Goal: Task Accomplishment & Management: Use online tool/utility

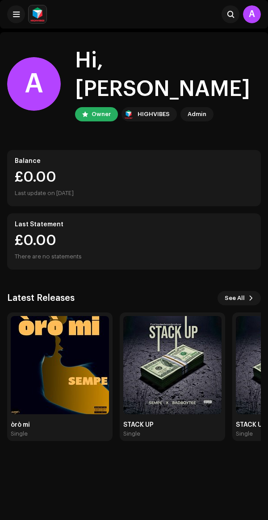
click at [77, 378] on img at bounding box center [60, 365] width 98 height 98
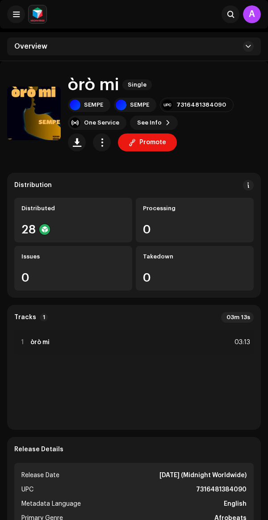
click at [157, 143] on span "Promote" at bounding box center [152, 142] width 27 height 18
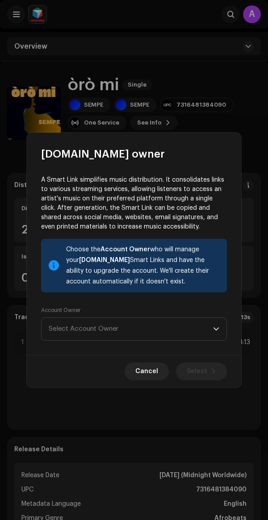
click at [218, 338] on div "dropdown trigger" at bounding box center [216, 329] width 6 height 22
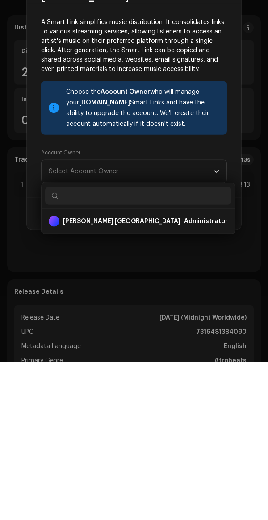
click at [196, 386] on div "[PERSON_NAME] [GEOGRAPHIC_DATA] Administrator" at bounding box center [138, 378] width 179 height 21
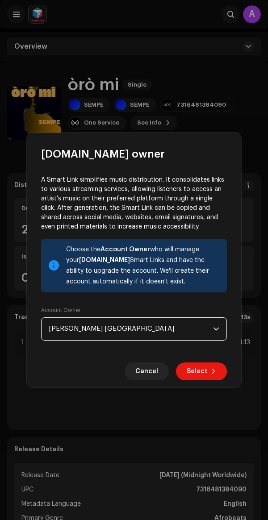
click at [212, 371] on span at bounding box center [213, 371] width 5 height 7
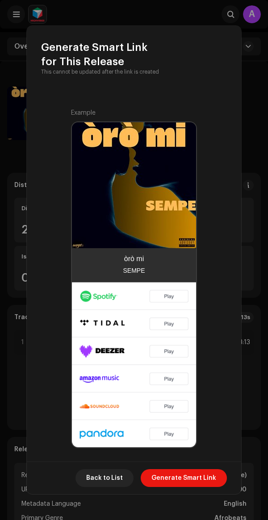
scroll to position [167, 0]
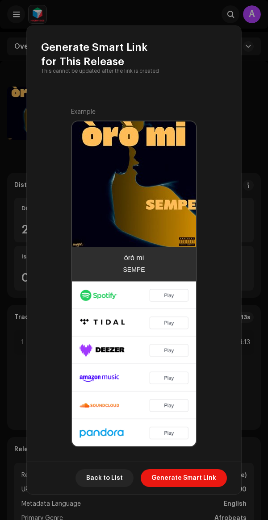
click at [212, 477] on span "Generate Smart Link" at bounding box center [183, 478] width 65 height 18
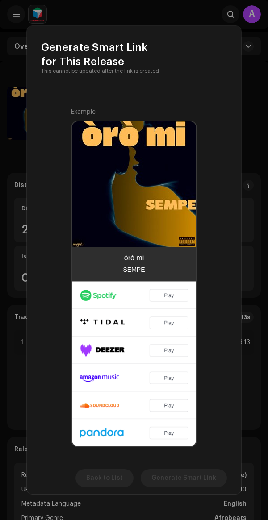
scroll to position [178, 0]
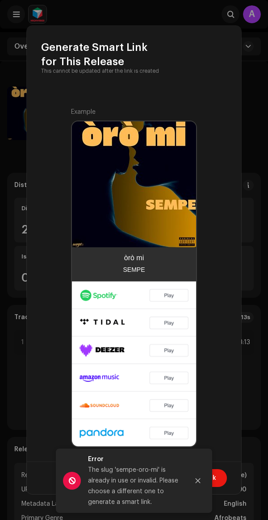
click at [196, 480] on icon "Close" at bounding box center [198, 480] width 6 height 6
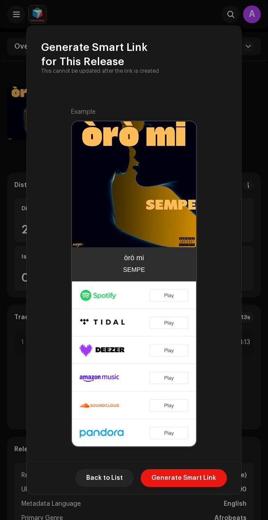
click at [114, 476] on span "Back to List" at bounding box center [104, 478] width 37 height 18
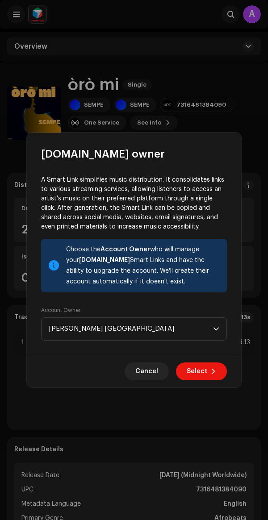
scroll to position [0, 0]
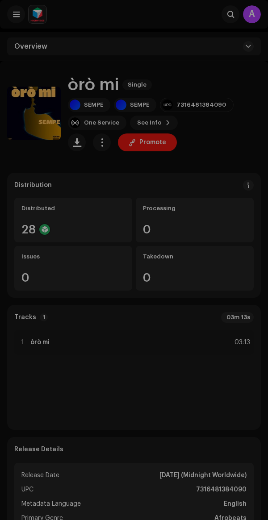
click at [239, 98] on div "[DOMAIN_NAME] owner A Smart Link simplifies music distribution. It consolidates…" at bounding box center [134, 260] width 268 height 520
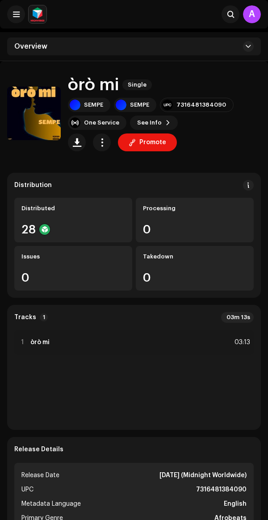
click at [93, 211] on div "Distributed" at bounding box center [72, 208] width 103 height 7
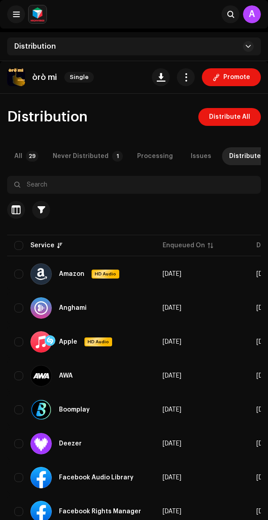
click at [103, 156] on div "Never Distributed" at bounding box center [81, 156] width 56 height 18
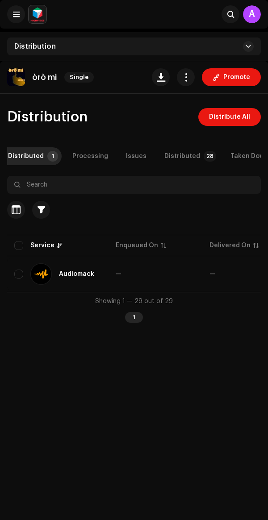
scroll to position [0, 65]
click at [203, 153] on p-badge "28" at bounding box center [209, 156] width 12 height 11
